Goal: Check status

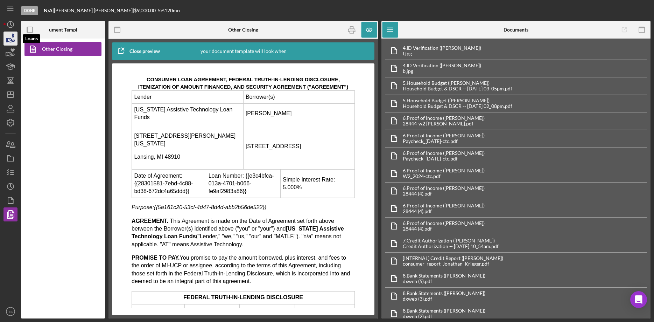
click at [8, 40] on icon "button" at bounding box center [11, 39] width 18 height 18
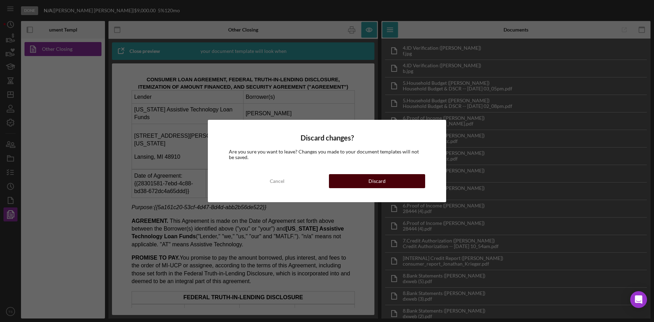
click at [366, 183] on button "Discard" at bounding box center [377, 181] width 96 height 14
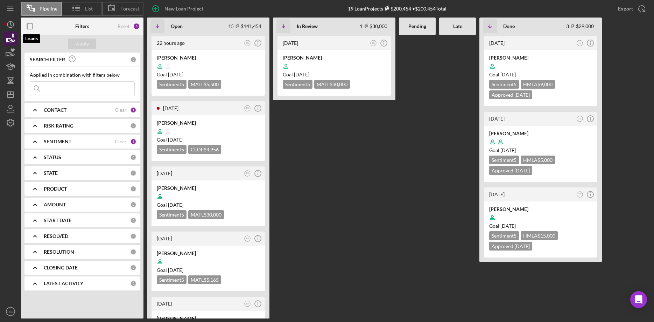
click at [9, 38] on icon "button" at bounding box center [11, 39] width 18 height 18
click at [13, 25] on icon "Icon/History" at bounding box center [11, 25] width 18 height 18
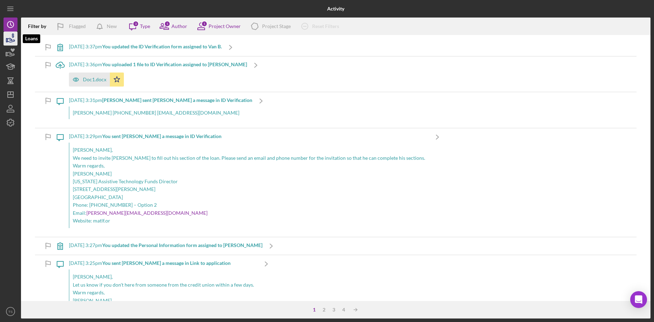
click at [7, 40] on polygon "button" at bounding box center [6, 41] width 1 height 4
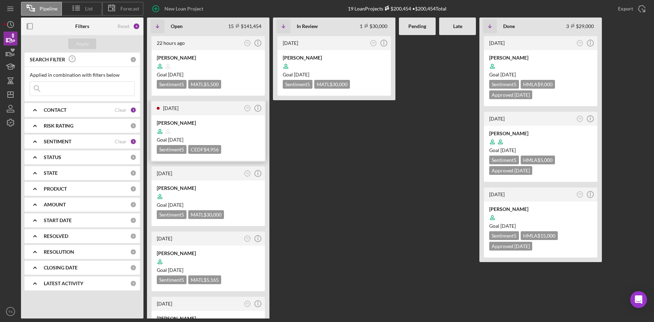
click at [187, 121] on div "[PERSON_NAME]" at bounding box center [208, 122] width 103 height 7
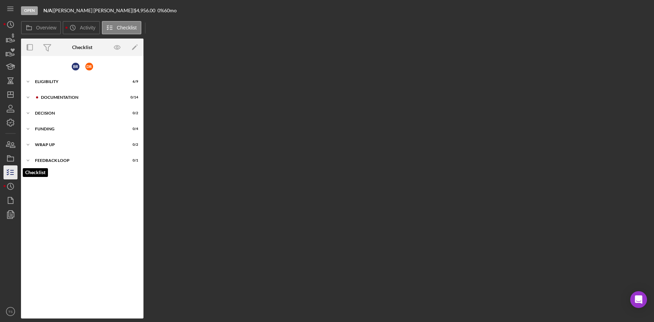
click at [9, 173] on icon "button" at bounding box center [11, 172] width 18 height 18
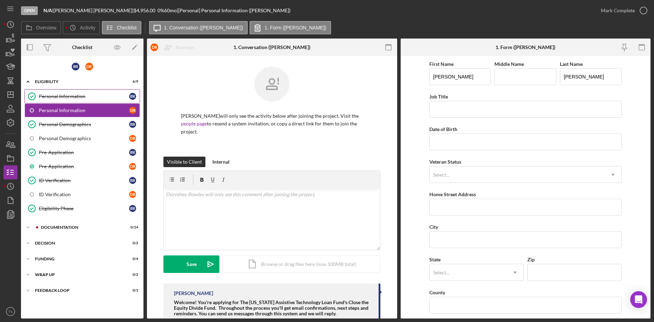
click at [62, 98] on div "Personal Information" at bounding box center [84, 96] width 90 height 6
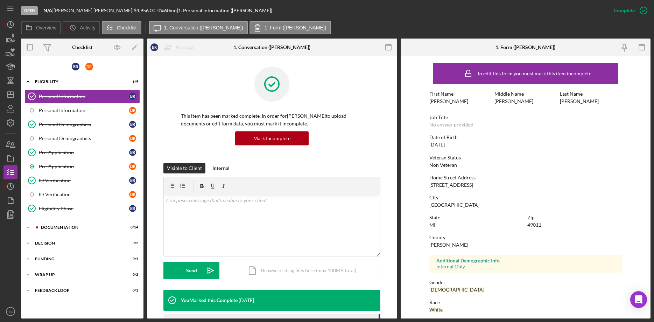
scroll to position [65, 0]
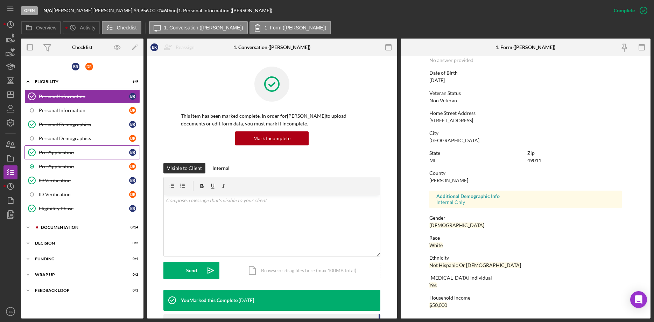
click at [55, 153] on div "Pre-Application" at bounding box center [84, 152] width 90 height 6
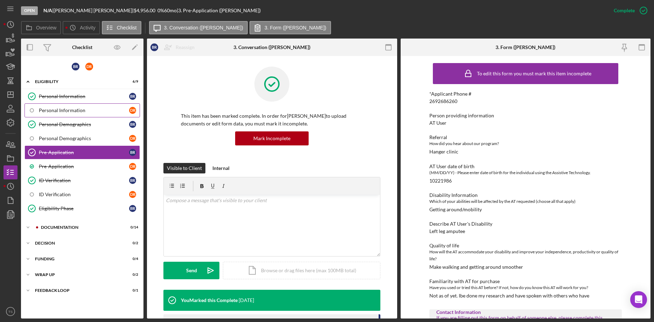
click at [62, 113] on link "Personal Information D R" at bounding box center [83, 110] width 116 height 14
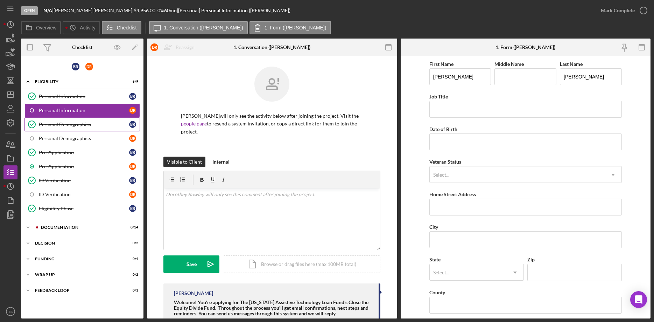
click at [66, 125] on div "Personal Demographics" at bounding box center [84, 124] width 90 height 6
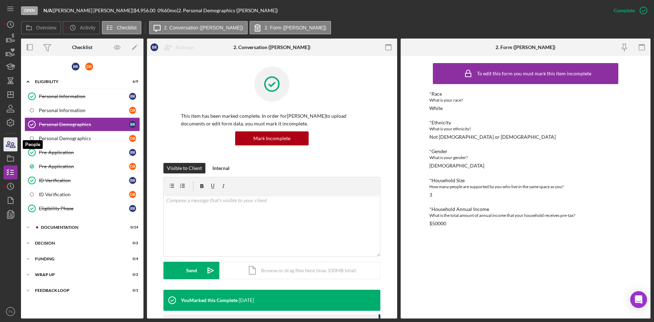
click at [9, 145] on icon "button" at bounding box center [8, 143] width 4 height 5
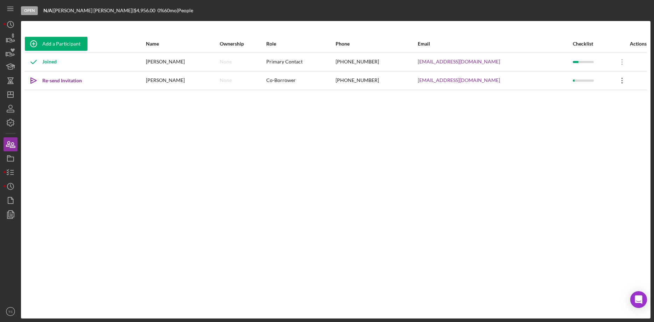
click at [619, 81] on icon "Icon/Overflow" at bounding box center [623, 81] width 18 height 18
click at [598, 97] on div "Icon/Edit Edit" at bounding box center [587, 99] width 77 height 14
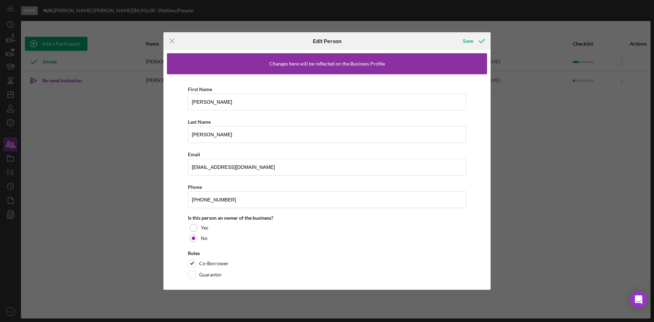
click at [530, 89] on div "Icon/Menu Close Edit Person Save Changes here will be reflected on the Business…" at bounding box center [327, 161] width 654 height 322
click at [171, 38] on icon "Icon/Menu Close" at bounding box center [172, 41] width 18 height 18
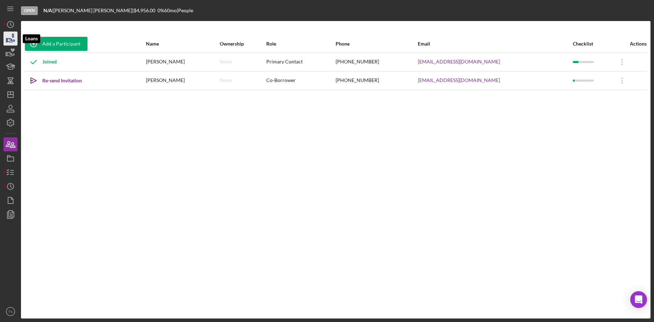
click at [8, 44] on icon "button" at bounding box center [11, 39] width 18 height 18
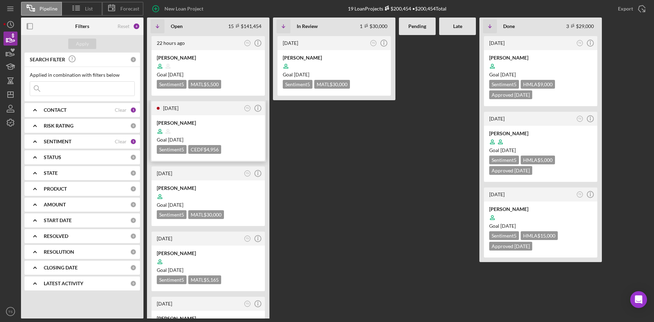
click at [172, 125] on icon at bounding box center [167, 131] width 13 height 13
